Goal: Information Seeking & Learning: Learn about a topic

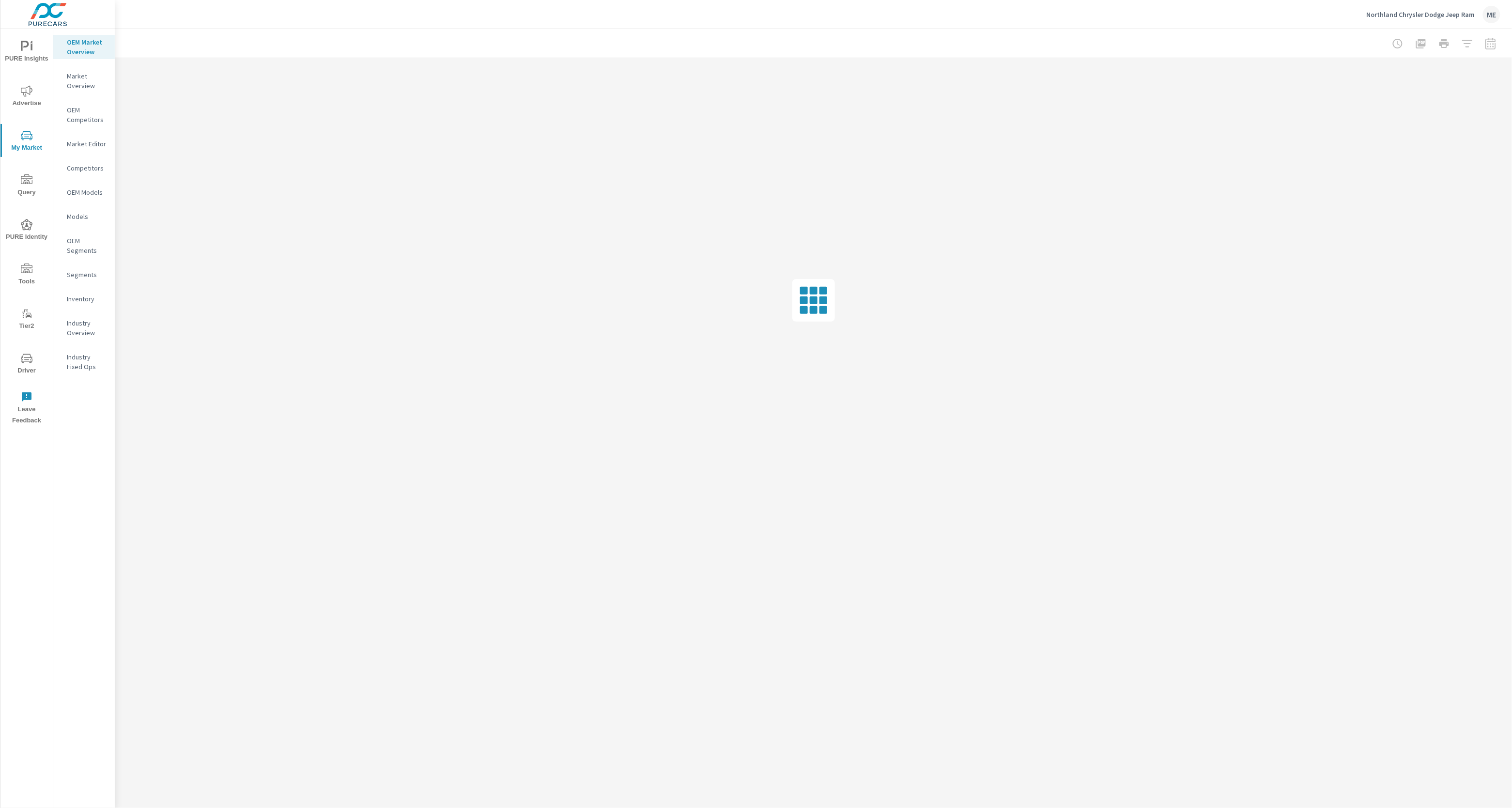
click at [691, 37] on div at bounding box center [814, 43] width 1373 height 29
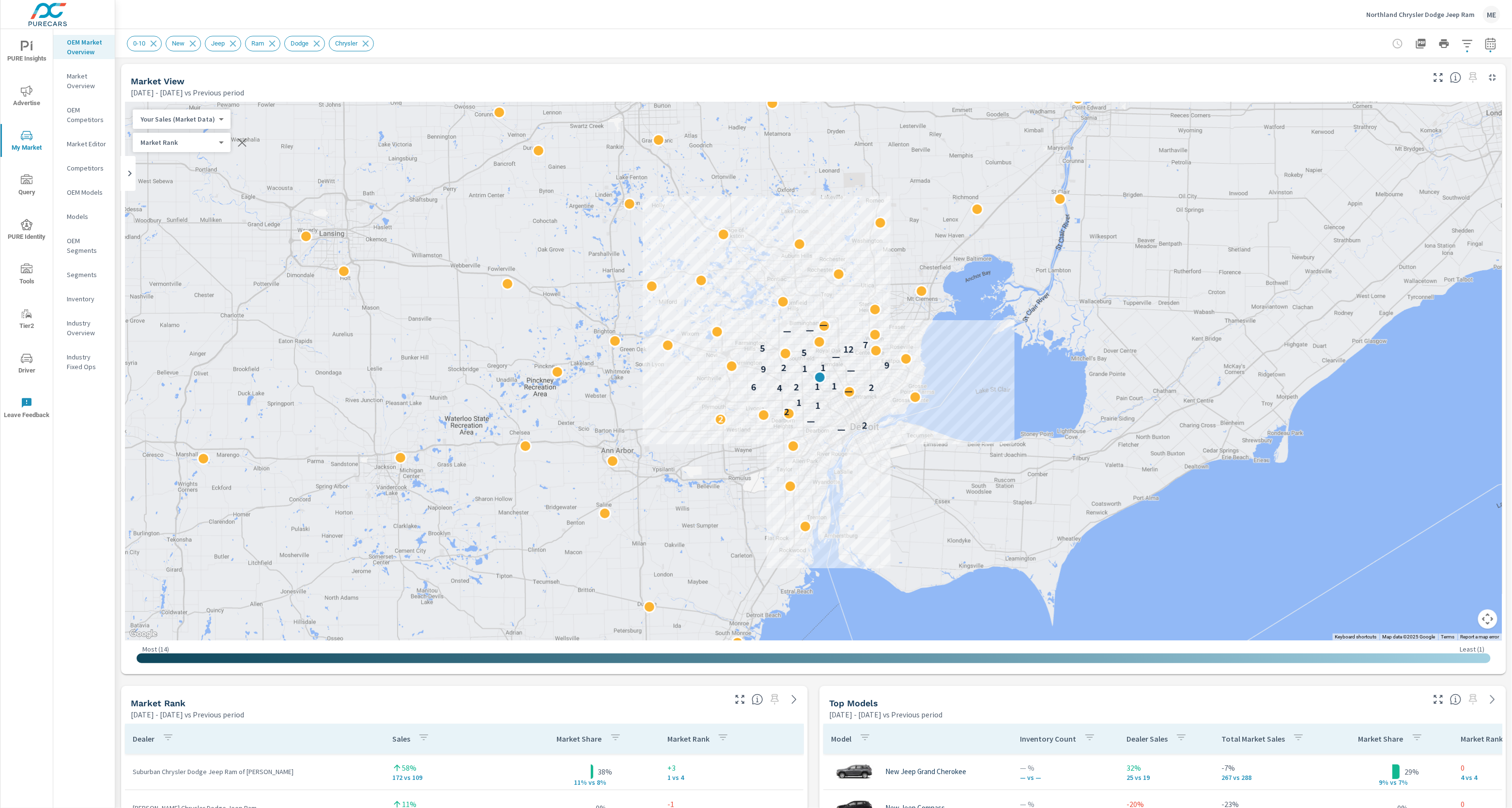
click at [818, 43] on div "0-10 New Jeep Ram Dodge Chrysler" at bounding box center [745, 43] width 1238 height 15
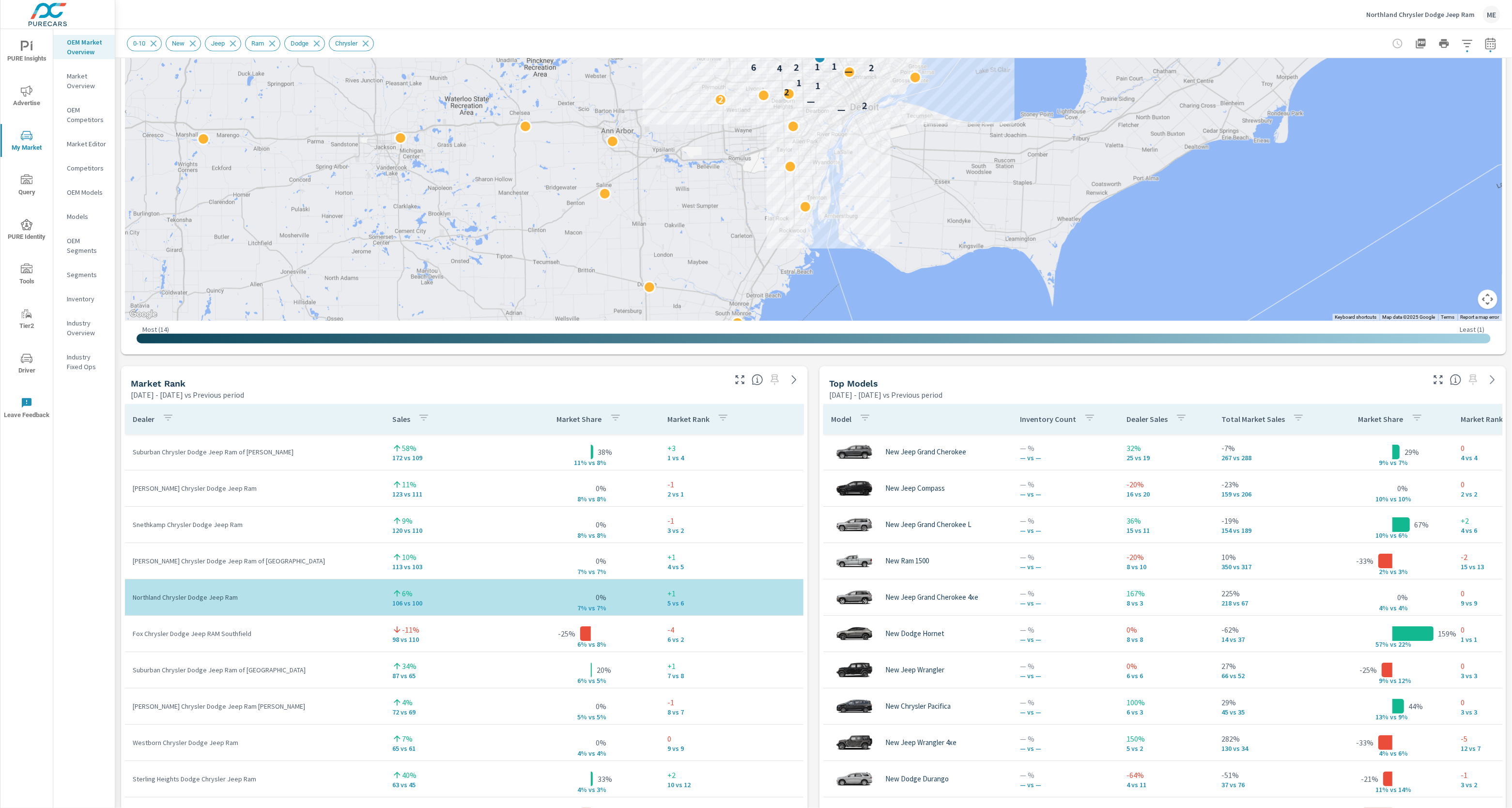
scroll to position [322, 0]
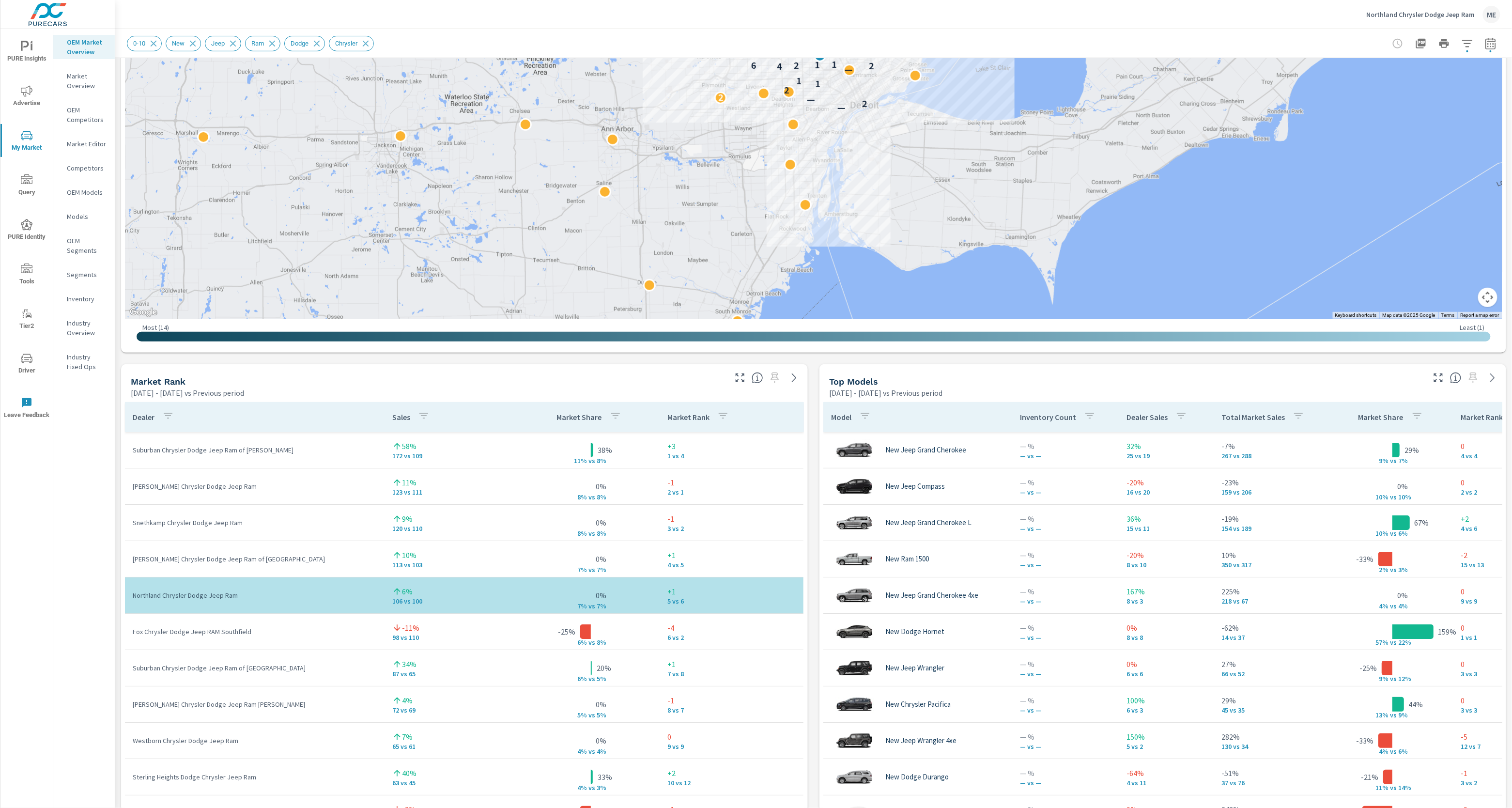
click at [815, 715] on div "Market View Mar 01, 2025 - May 31, 2025 vs Previous period ← Move left → Move r…" at bounding box center [814, 565] width 1397 height 1659
click at [815, 715] on div "Market View Mar 01, 2025 - May 31, 2025 vs Previous period ← Move left → Move r…" at bounding box center [814, 565] width 1397 height 1659
click at [816, 711] on div "Market View Mar 01, 2025 - May 31, 2025 vs Previous period ← Move left → Move r…" at bounding box center [814, 565] width 1397 height 1659
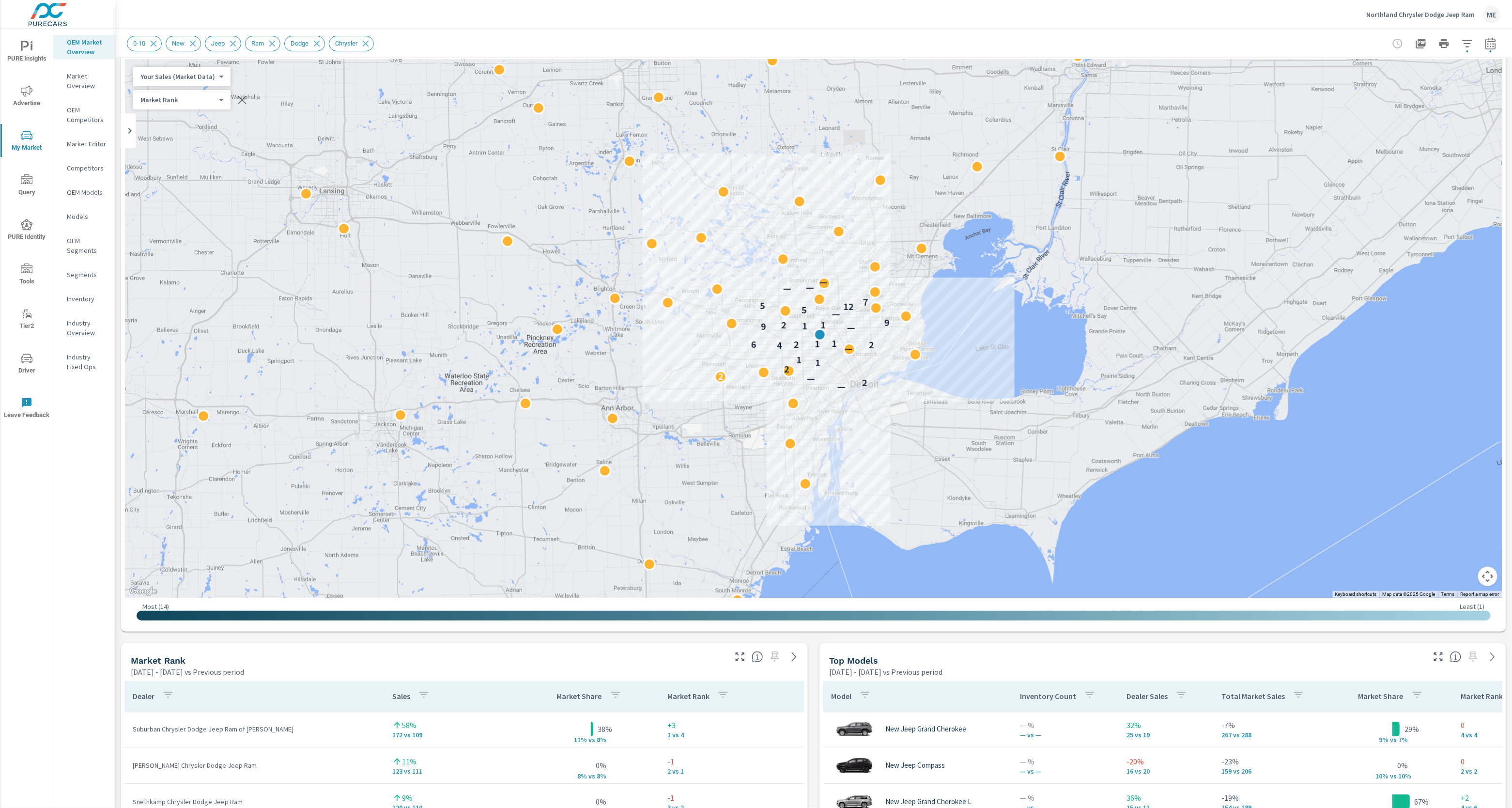
scroll to position [0, 0]
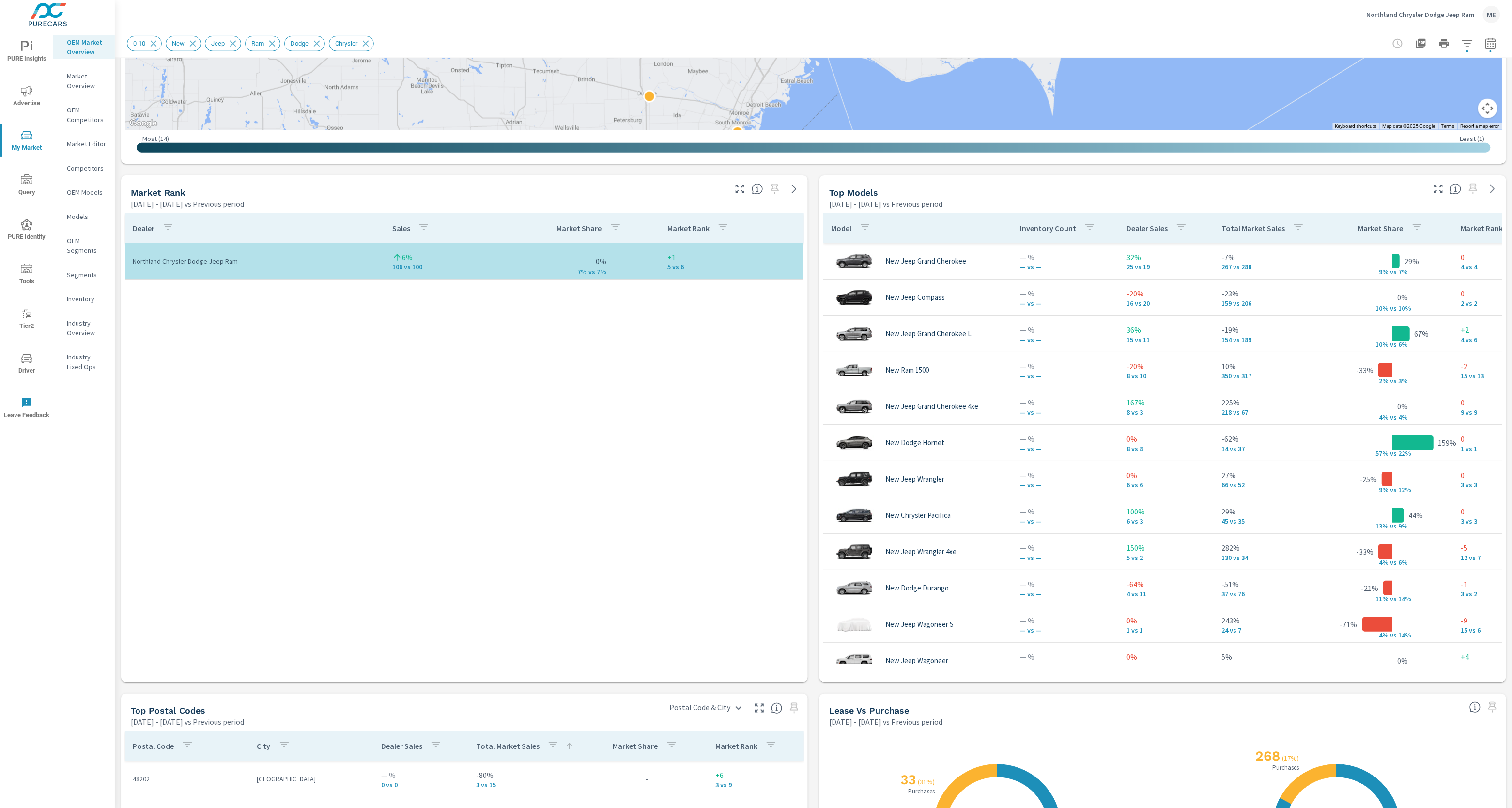
scroll to position [921, 0]
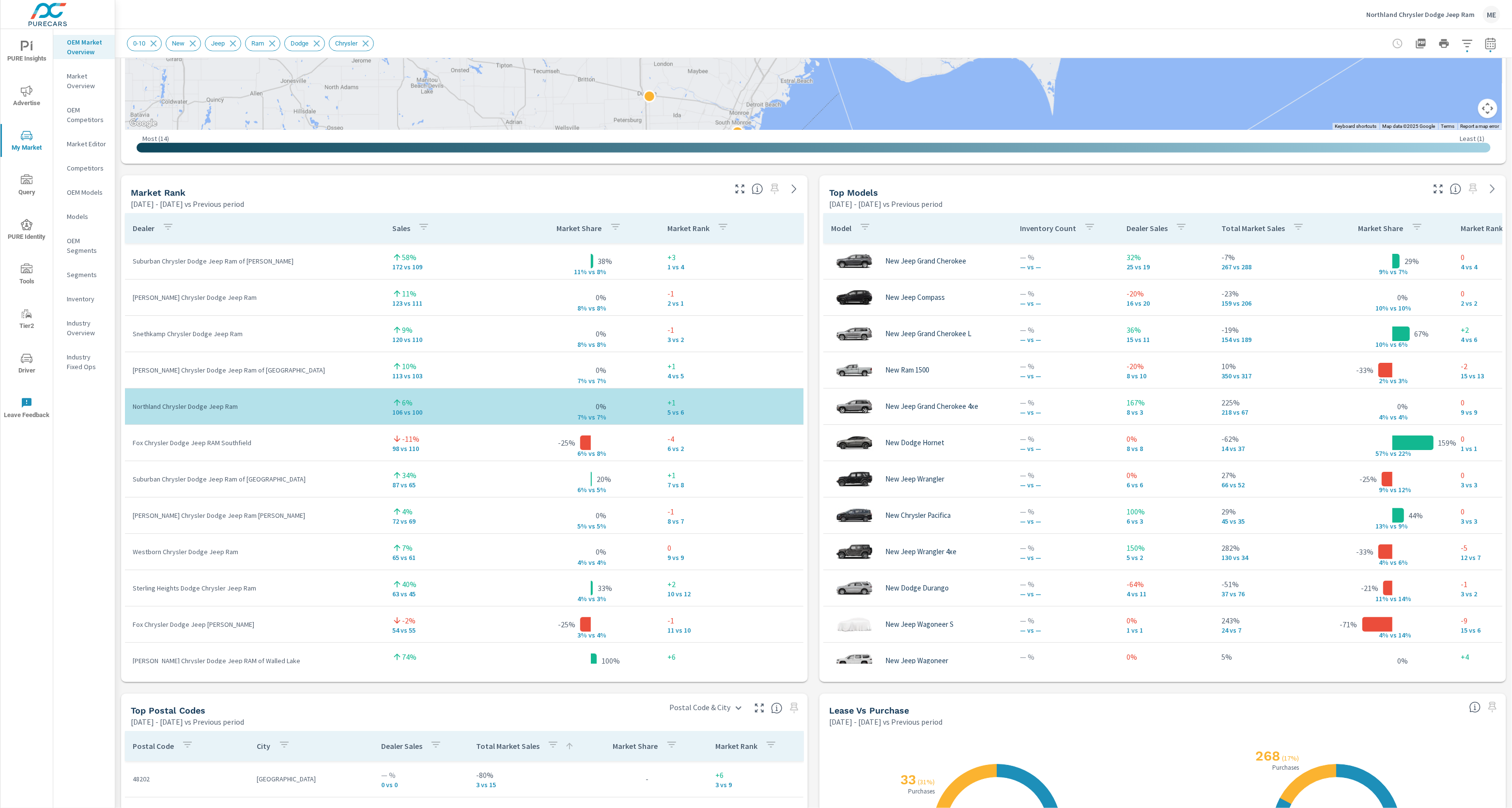
click at [813, 538] on div "Market View Mar 01, 2025 - May 31, 2025 vs Previous period ← Move left → Move r…" at bounding box center [814, 376] width 1397 height 1659
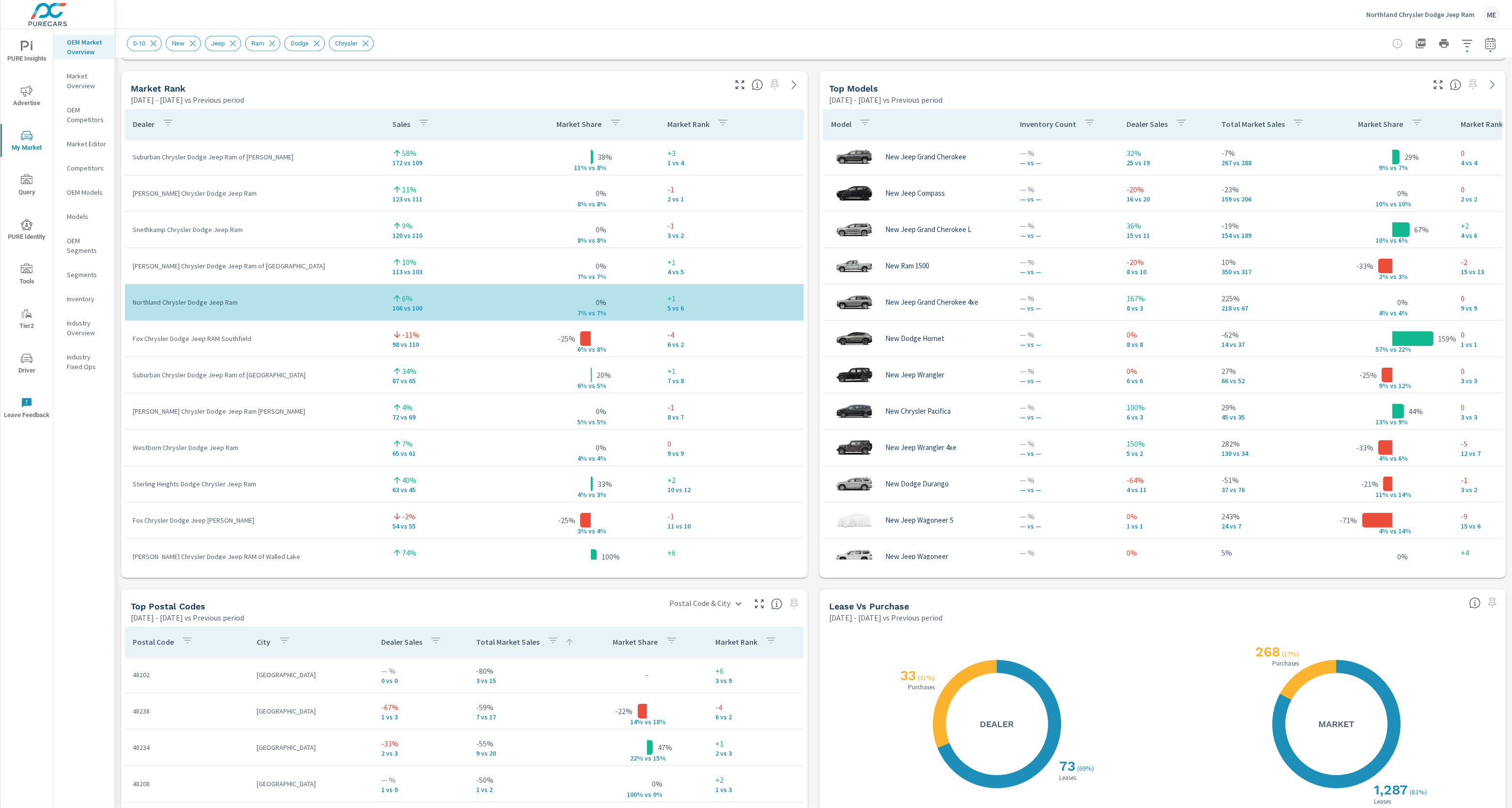
scroll to position [656, 0]
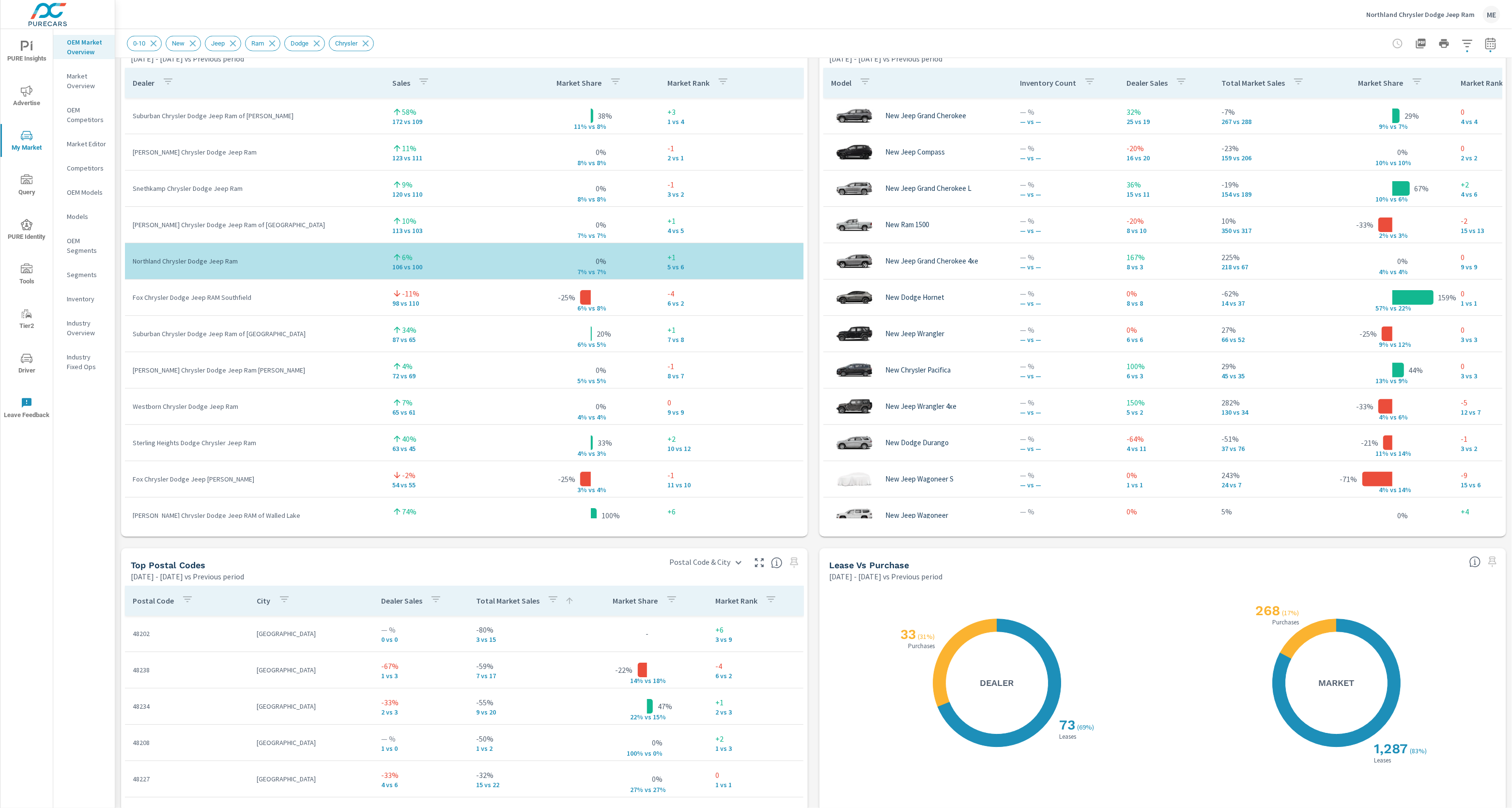
click at [811, 535] on div "Market View Mar 01, 2025 - May 31, 2025 vs Previous period ← Move left → Move r…" at bounding box center [814, 231] width 1397 height 1659
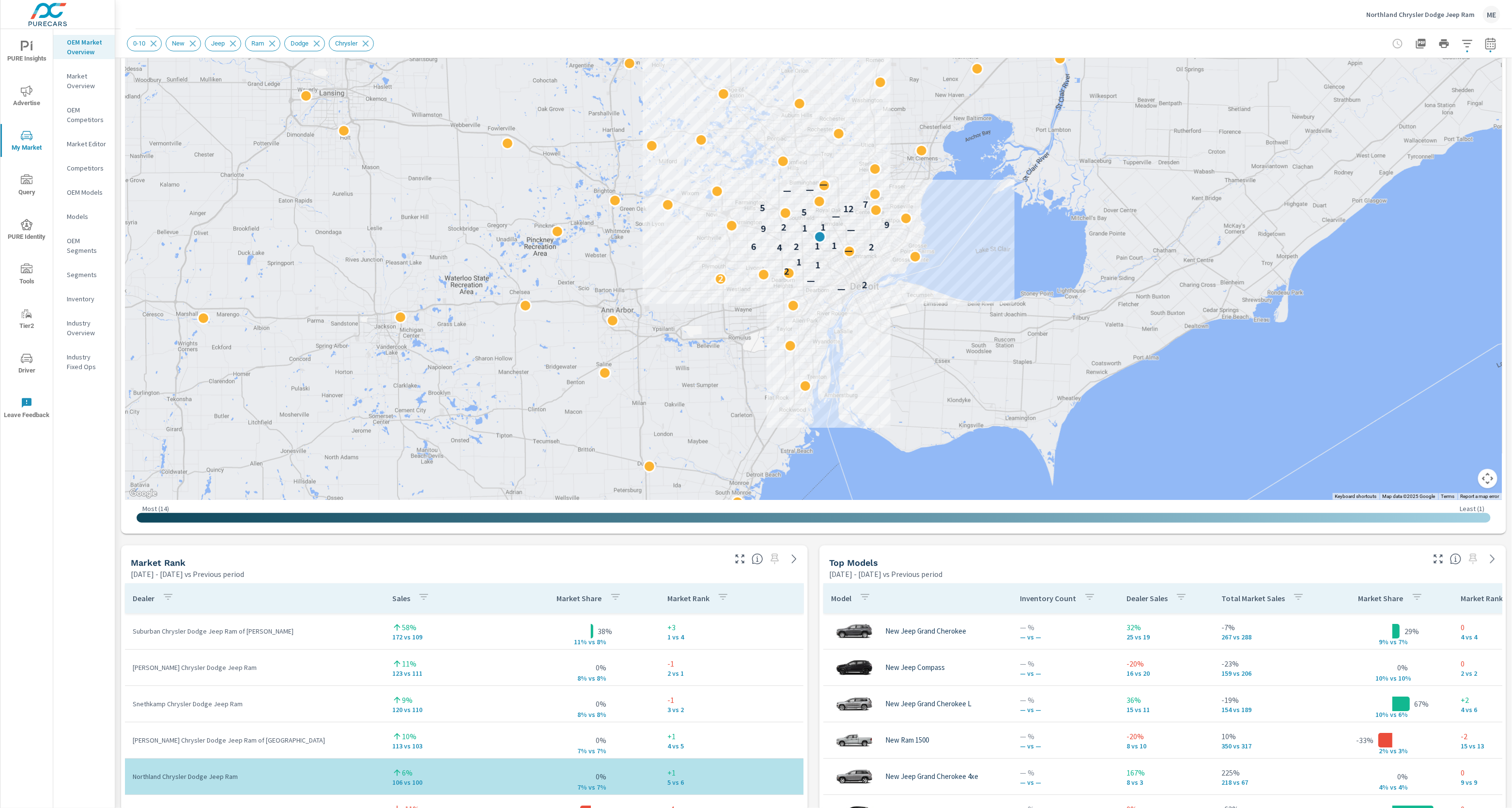
scroll to position [132, 0]
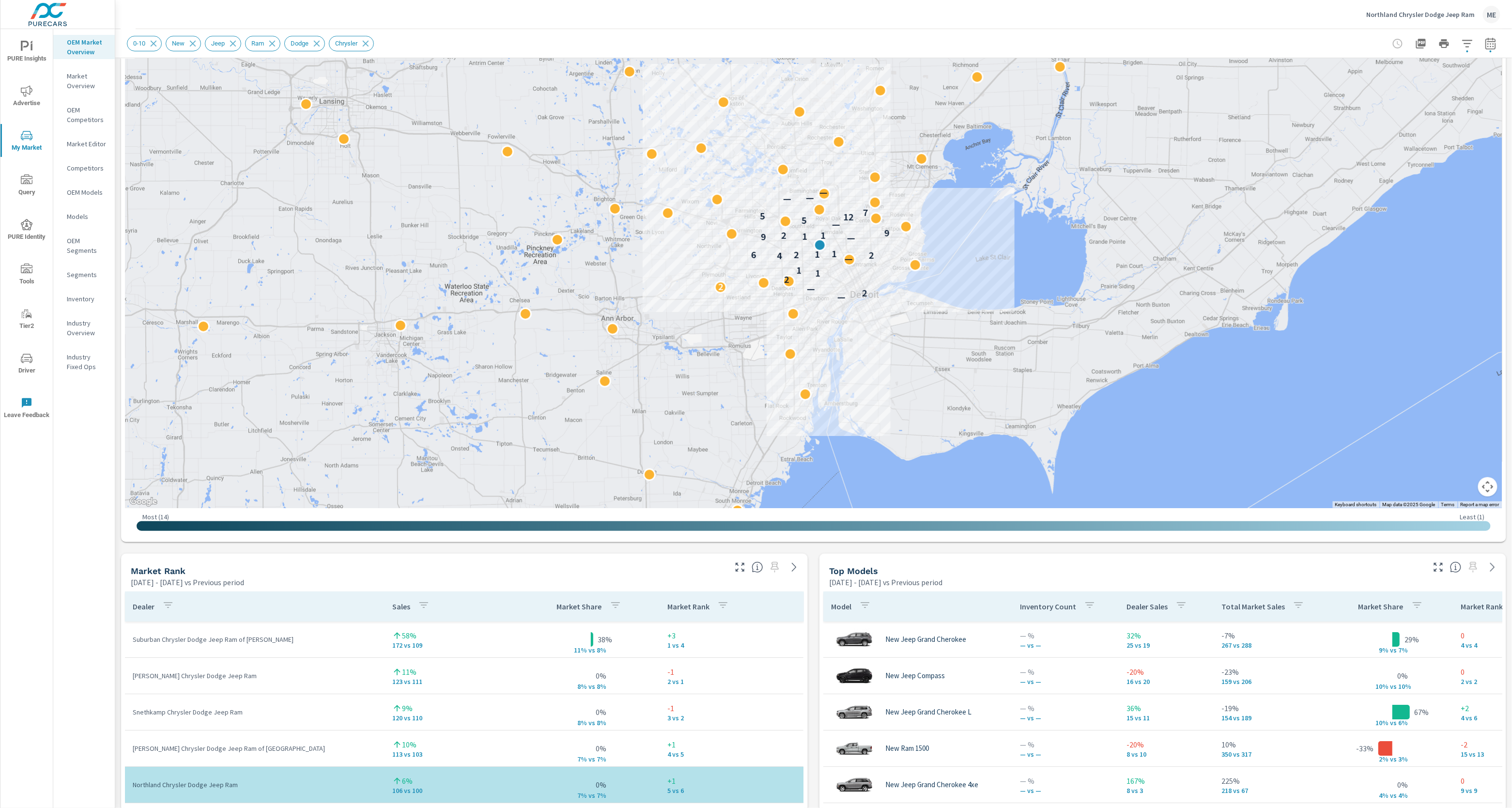
click at [811, 535] on div "Most ( 14 ) Least ( 1 )" at bounding box center [814, 523] width 1378 height 30
click at [810, 541] on div "← Move left → Move right ↑ Move up ↓ Move down + Zoom in - Zoom out Home Jump l…" at bounding box center [814, 254] width 1385 height 577
